Goal: Information Seeking & Learning: Understand process/instructions

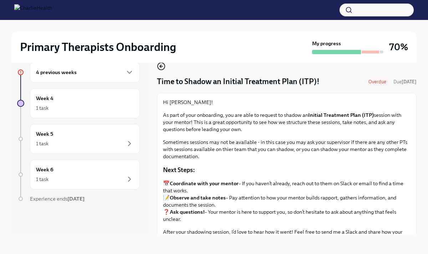
click at [161, 69] on icon "button" at bounding box center [161, 66] width 9 height 9
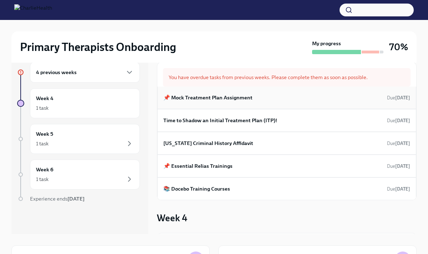
click at [242, 100] on h6 "📌 Mock Treatment Plan Assignment" at bounding box center [207, 98] width 89 height 8
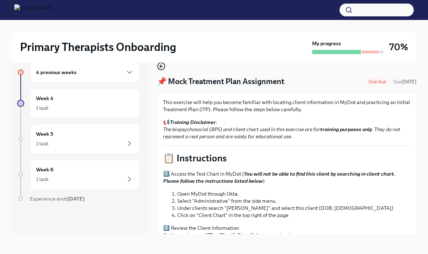
click at [162, 69] on icon "button" at bounding box center [161, 66] width 9 height 9
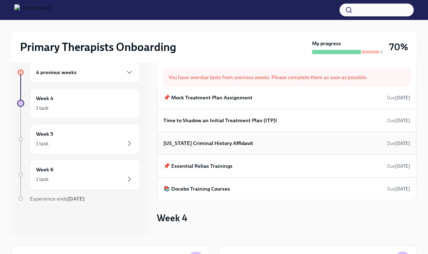
click at [209, 142] on h6 "[US_STATE] Criminal History Affidavit" at bounding box center [208, 143] width 90 height 8
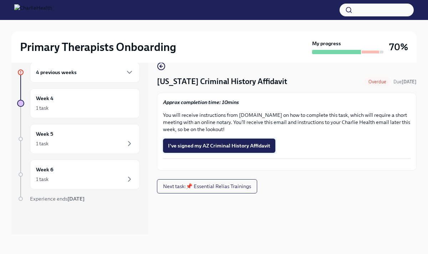
click at [237, 146] on span "I've signed my AZ Criminal History Affidavit" at bounding box center [219, 145] width 102 height 7
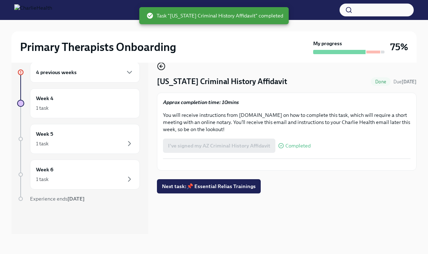
click at [162, 67] on icon "button" at bounding box center [161, 66] width 9 height 9
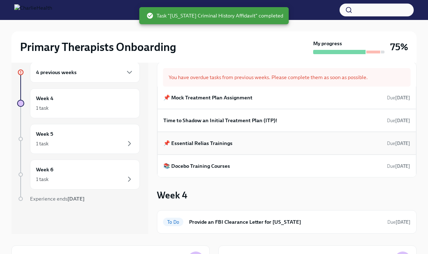
click at [208, 147] on div "📌 Essential Relias Trainings Due [DATE]" at bounding box center [286, 143] width 247 height 11
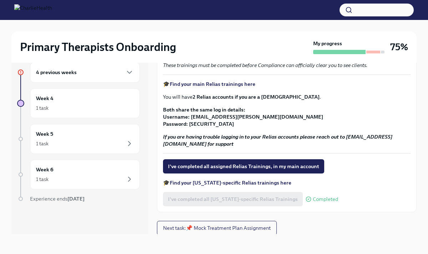
scroll to position [130, 0]
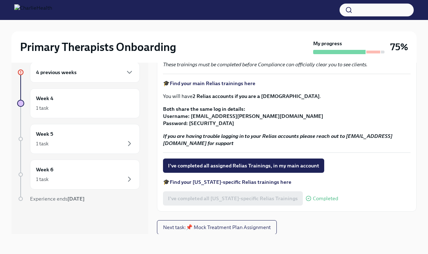
click at [229, 83] on strong "Find your main Relias trainings here" at bounding box center [213, 83] width 86 height 6
click at [193, 183] on strong "Find your [US_STATE]-specific Relias trainings here" at bounding box center [230, 182] width 121 height 6
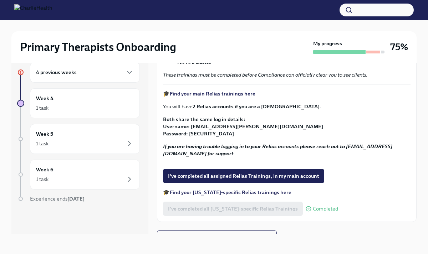
scroll to position [115, 0]
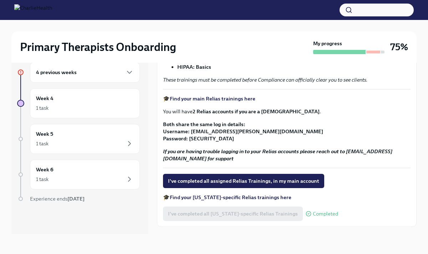
click at [211, 97] on strong "Find your main Relias trainings here" at bounding box center [213, 98] width 86 height 6
click at [240, 180] on span "I've completed all assigned Relias Trainings, in my main account" at bounding box center [243, 180] width 151 height 7
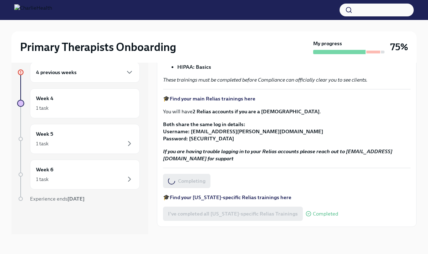
scroll to position [131, 0]
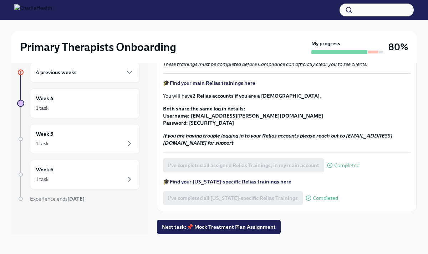
click at [223, 181] on strong "Find your [US_STATE]-specific Relias trainings here" at bounding box center [230, 181] width 121 height 6
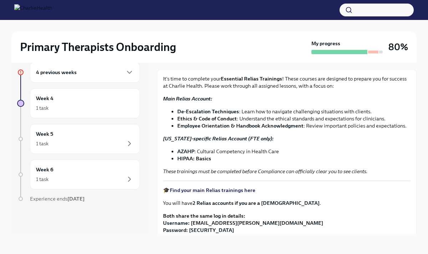
scroll to position [0, 0]
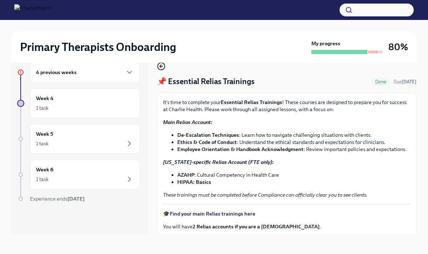
click at [163, 67] on icon "button" at bounding box center [161, 66] width 9 height 9
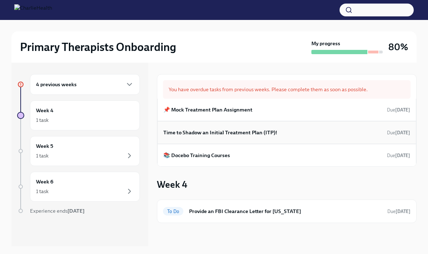
click at [224, 133] on h6 "Time to Shadow an Initial Treatment Plan (ITP)!" at bounding box center [220, 133] width 114 height 8
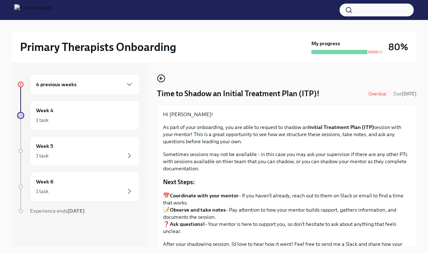
click at [164, 80] on icon "button" at bounding box center [161, 78] width 9 height 9
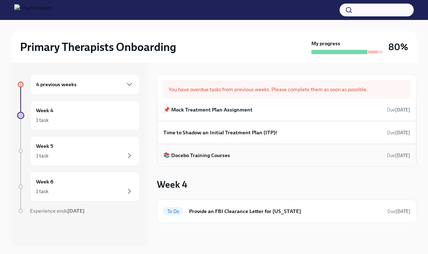
click at [227, 155] on h6 "📚 Docebo Training Courses" at bounding box center [196, 155] width 67 height 8
